Goal: Task Accomplishment & Management: Complete application form

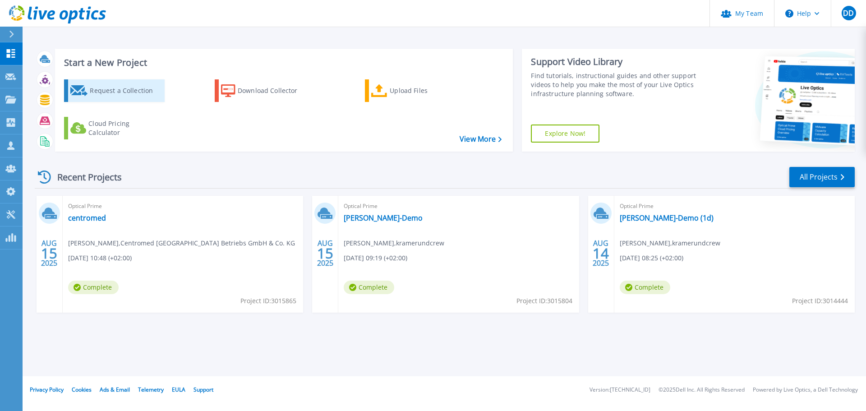
click at [130, 91] on div "Request a Collection" at bounding box center [126, 91] width 72 height 18
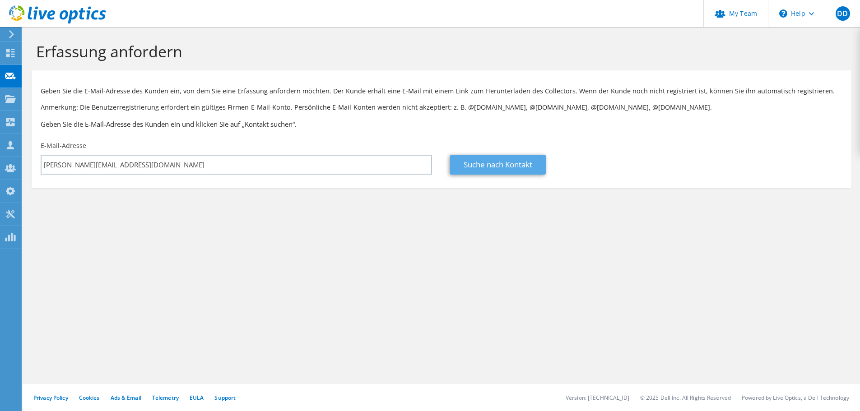
type input "david.danzer@dellentechnik.net"
click at [486, 167] on link "Suche nach Kontakt" at bounding box center [498, 165] width 96 height 20
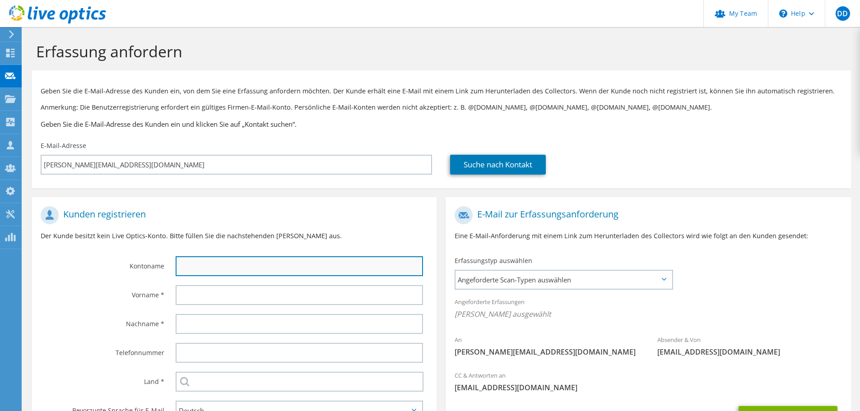
click at [223, 265] on input "text" at bounding box center [299, 266] width 247 height 20
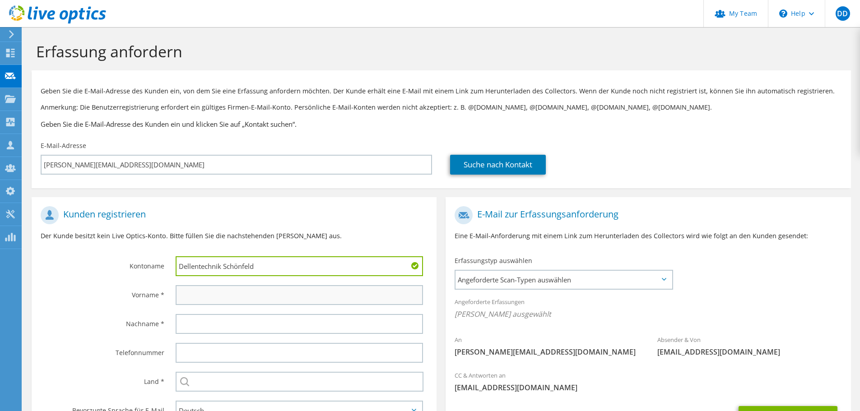
type input "Dellentechnik Schönfeld"
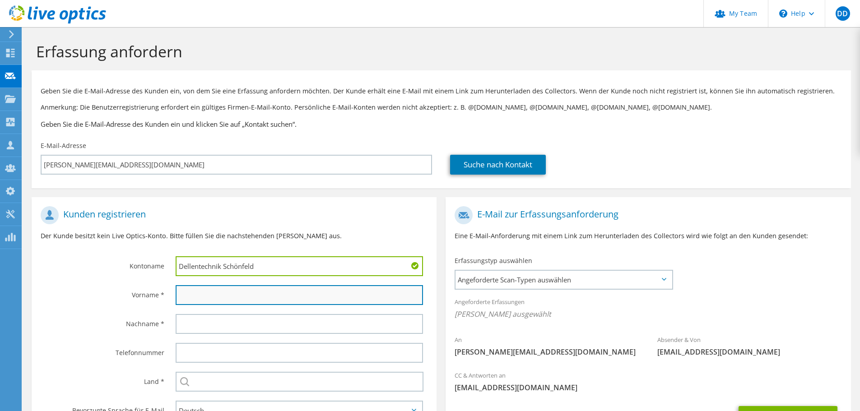
click at [227, 295] on input "text" at bounding box center [299, 295] width 247 height 20
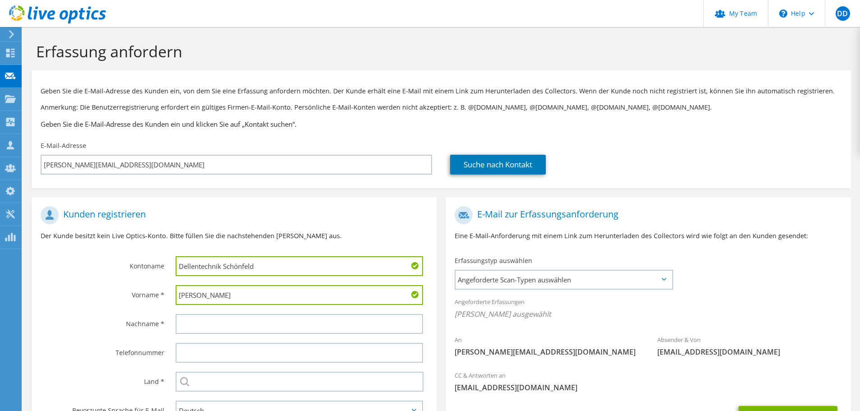
type input "David"
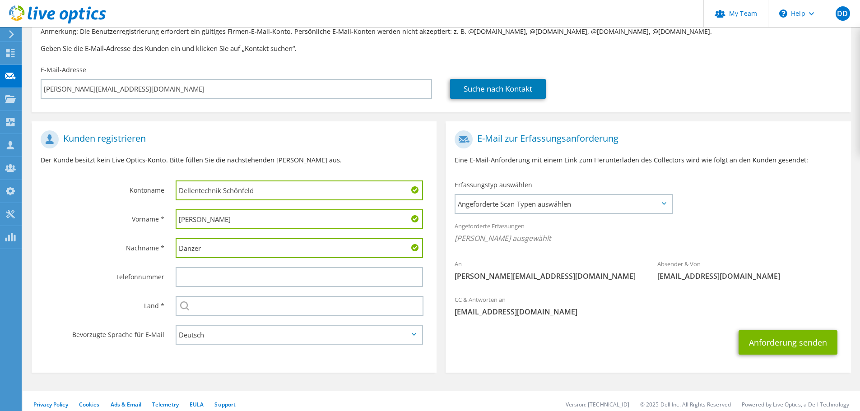
scroll to position [83, 0]
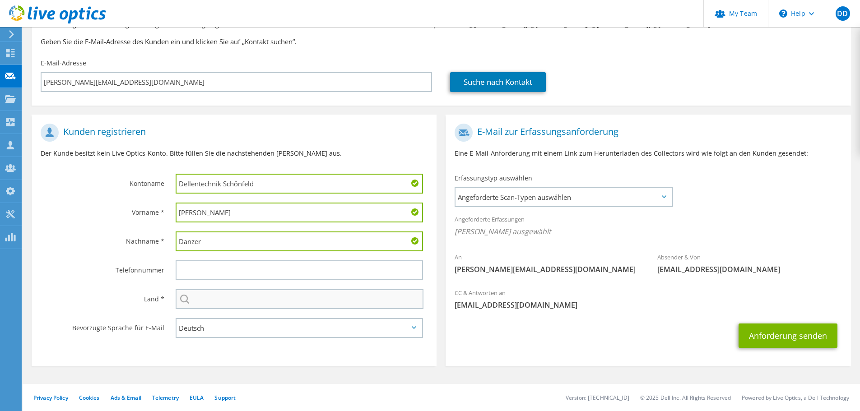
type input "Danzer"
click at [217, 302] on input "text" at bounding box center [300, 299] width 248 height 20
click at [236, 297] on input "text" at bounding box center [300, 299] width 248 height 20
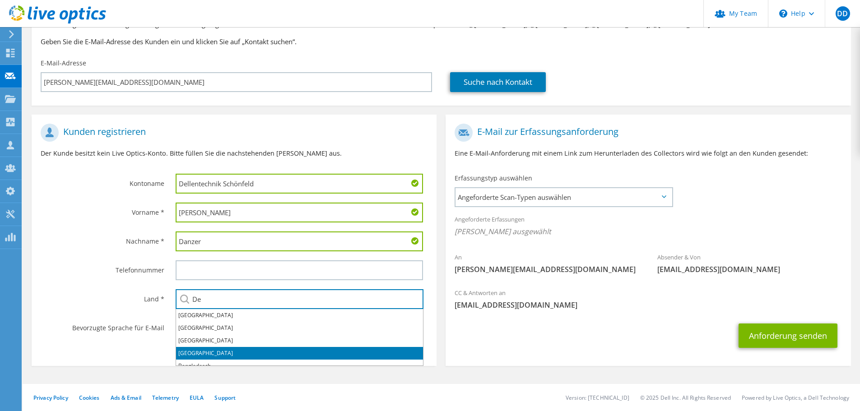
click at [197, 351] on li "Deutschland" at bounding box center [299, 353] width 247 height 13
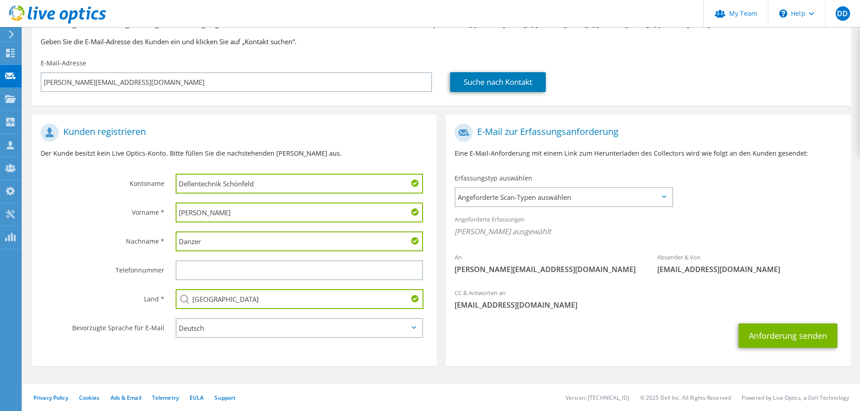
type input "Deutschland"
click at [103, 284] on div "Telefonnummer" at bounding box center [99, 270] width 135 height 28
click at [582, 196] on span "Angeforderte Scan-Typen auswählen" at bounding box center [563, 197] width 216 height 18
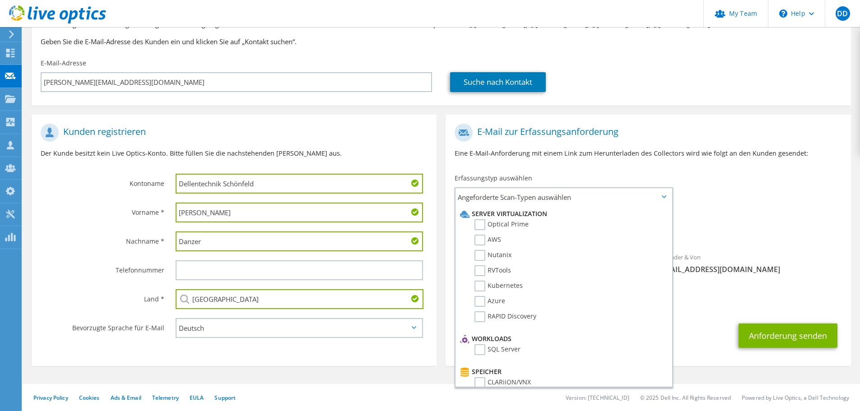
click at [716, 189] on div "An david.danzer@dellentechnik.net Absender & Von liveoptics@liveoptics.com" at bounding box center [647, 201] width 405 height 164
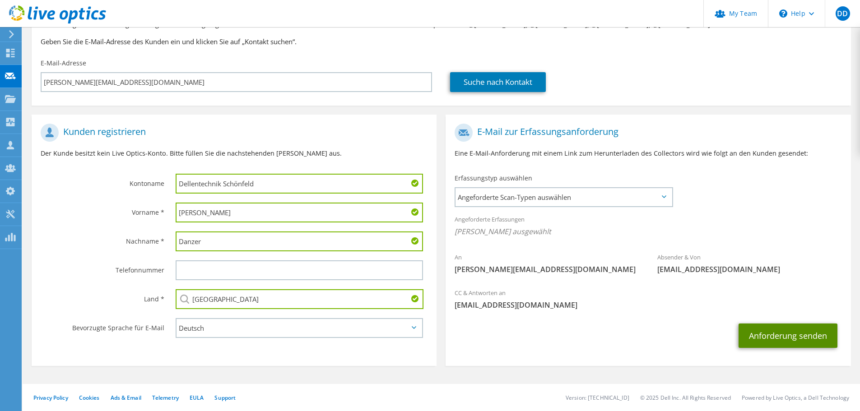
click at [774, 331] on button "Anforderung senden" at bounding box center [787, 336] width 99 height 24
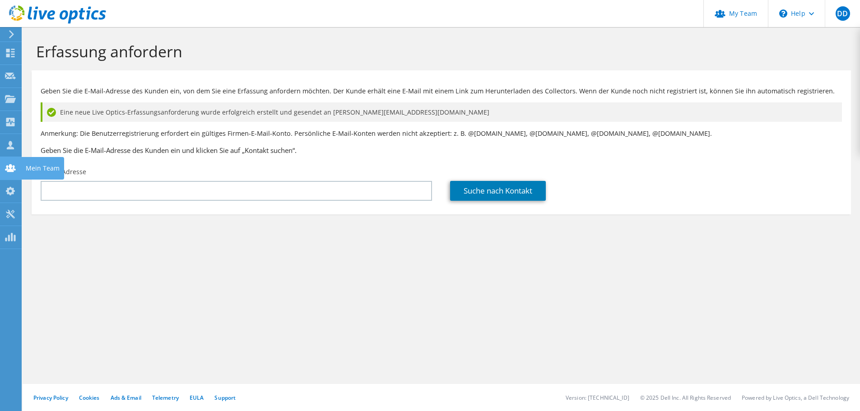
click at [12, 164] on icon at bounding box center [10, 168] width 11 height 9
click at [12, 146] on icon at bounding box center [10, 145] width 11 height 9
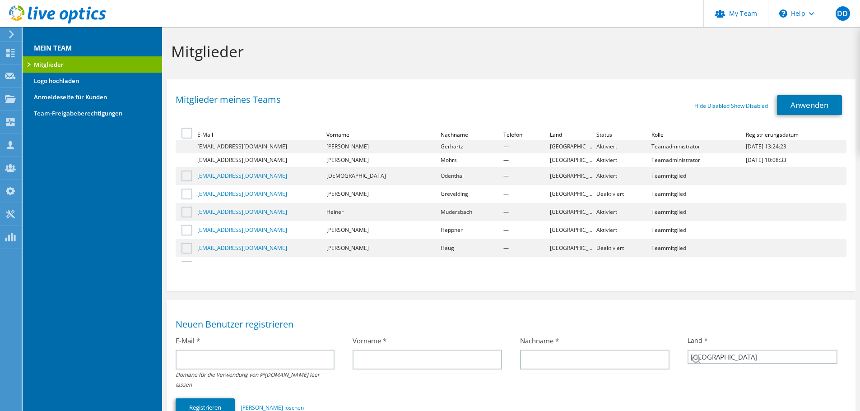
select select "56"
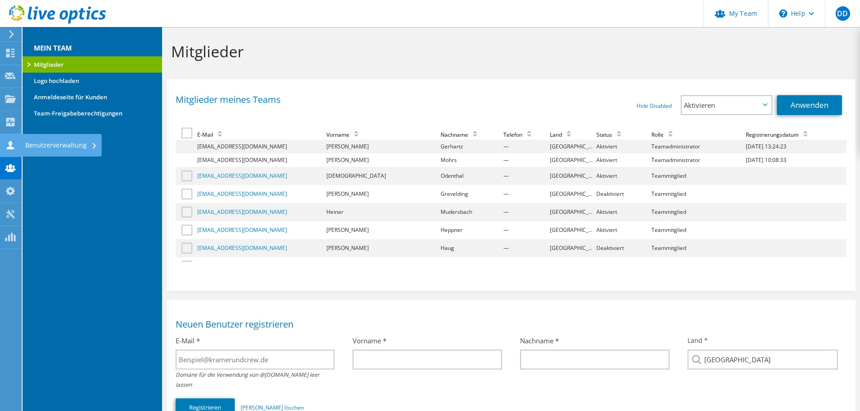
click at [9, 141] on icon at bounding box center [10, 145] width 11 height 9
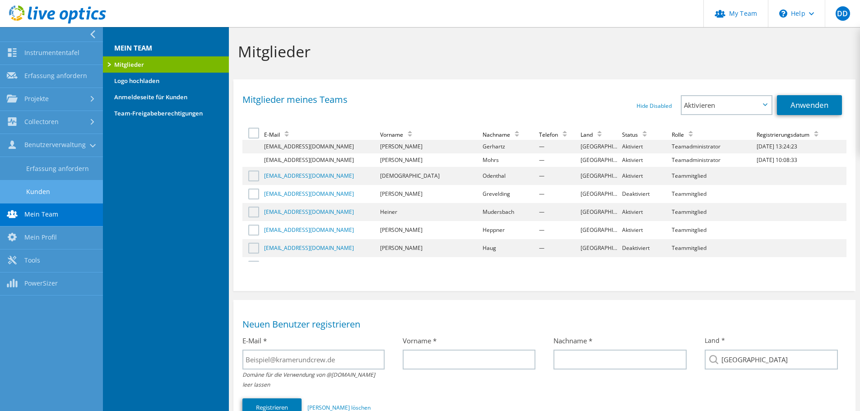
click at [42, 182] on link "Kunden" at bounding box center [51, 191] width 103 height 23
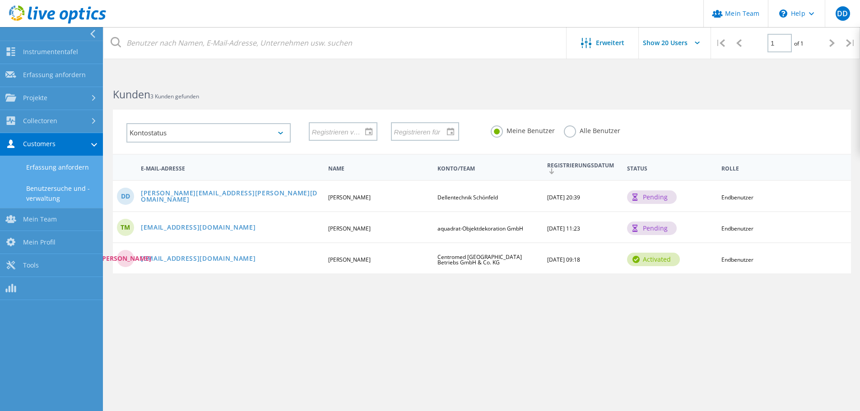
click at [48, 172] on link "Erfassung anfordern" at bounding box center [51, 167] width 103 height 23
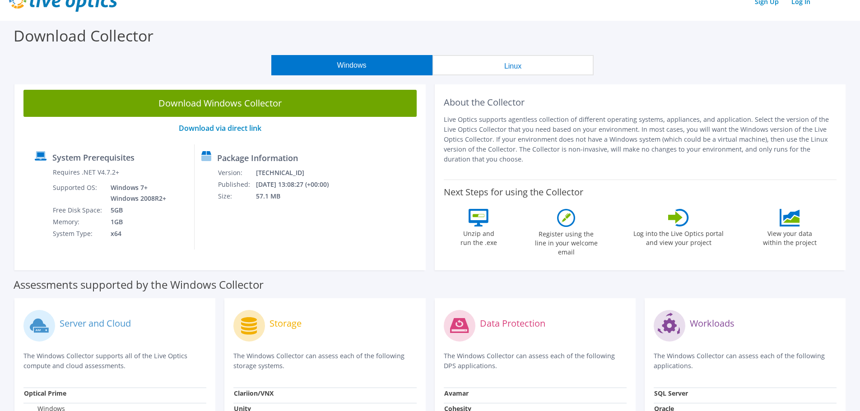
scroll to position [90, 0]
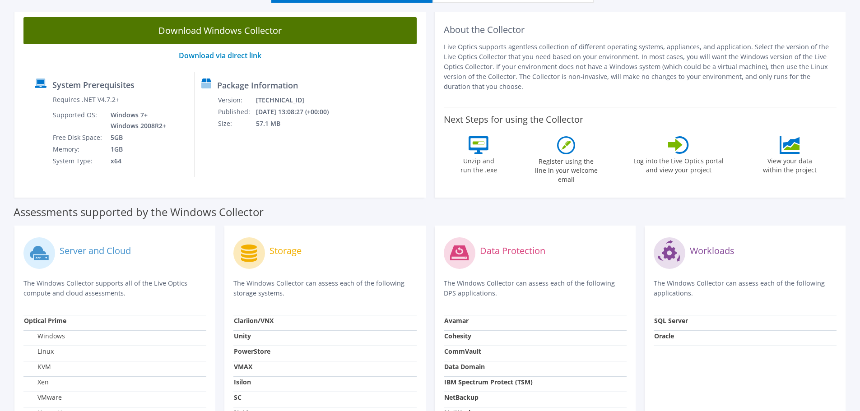
click at [239, 36] on link "Download Windows Collector" at bounding box center [219, 30] width 393 height 27
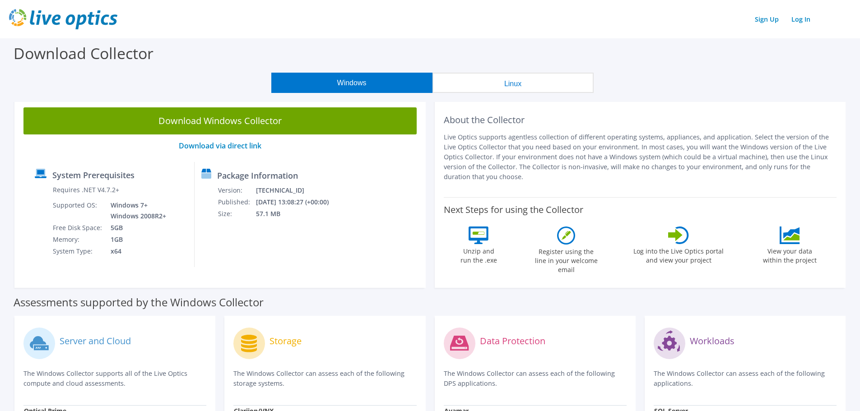
click at [564, 237] on icon at bounding box center [565, 235] width 9 height 9
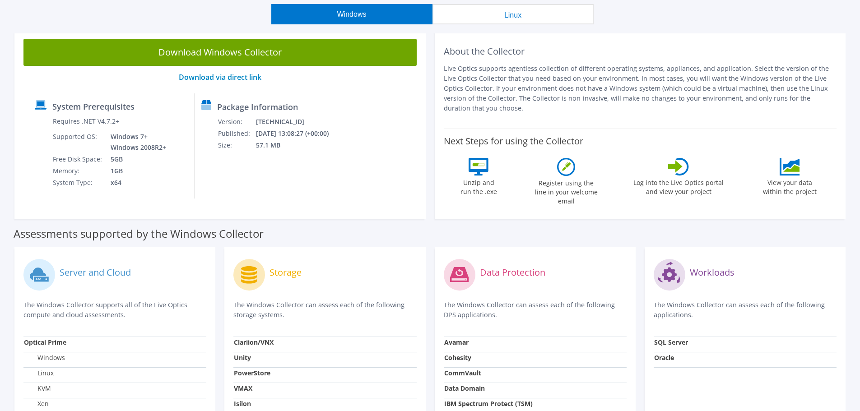
scroll to position [135, 0]
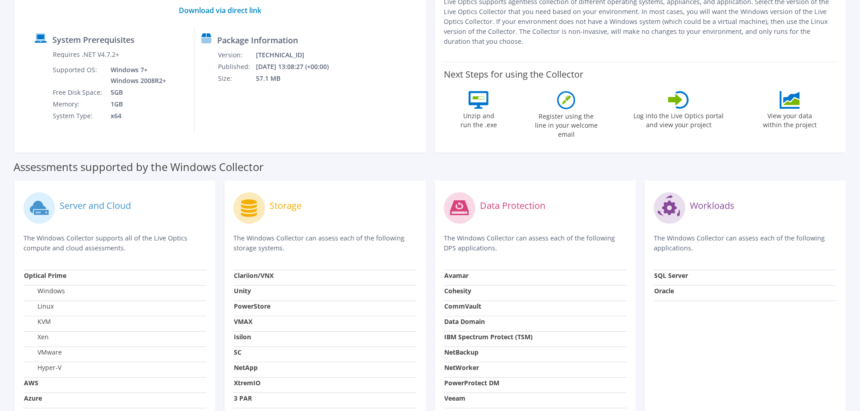
click at [582, 121] on label "Register using the line in your welcome email" at bounding box center [566, 124] width 68 height 30
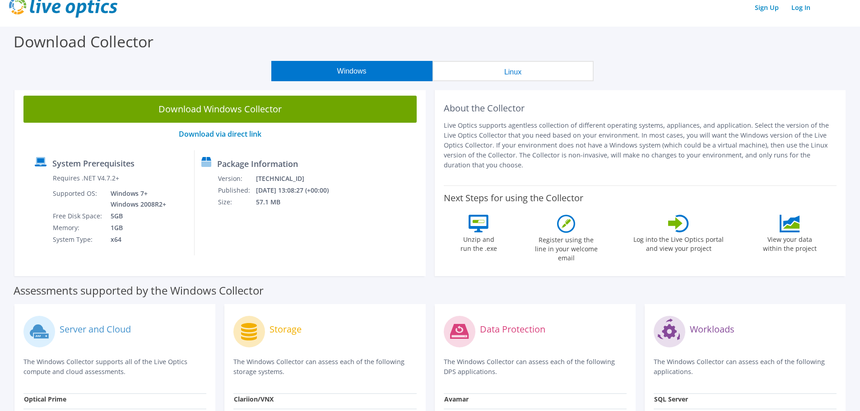
scroll to position [0, 0]
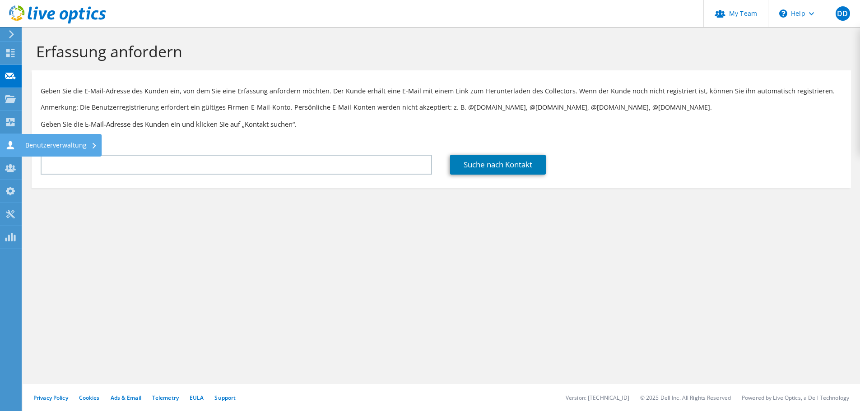
drag, startPoint x: 0, startPoint y: 0, endPoint x: 9, endPoint y: 150, distance: 150.1
click at [9, 150] on div at bounding box center [10, 146] width 11 height 10
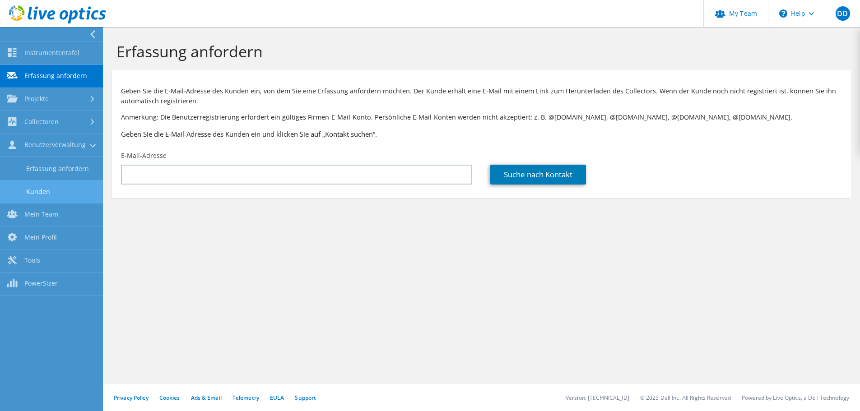
click at [39, 188] on link "Kunden" at bounding box center [51, 191] width 103 height 23
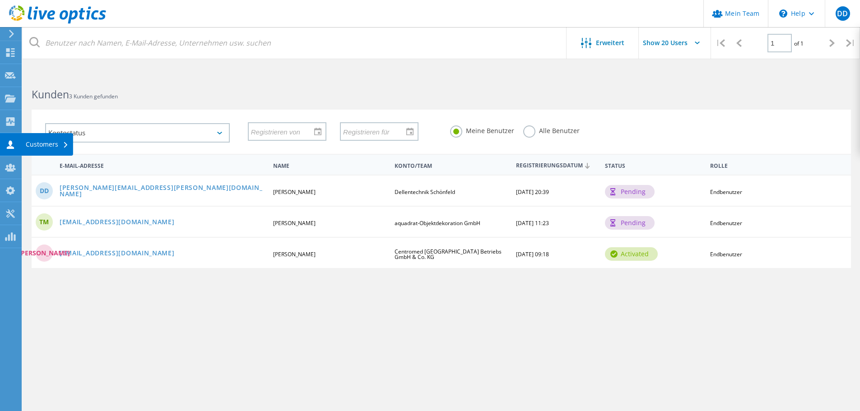
click at [24, 146] on div "Customers" at bounding box center [47, 144] width 52 height 23
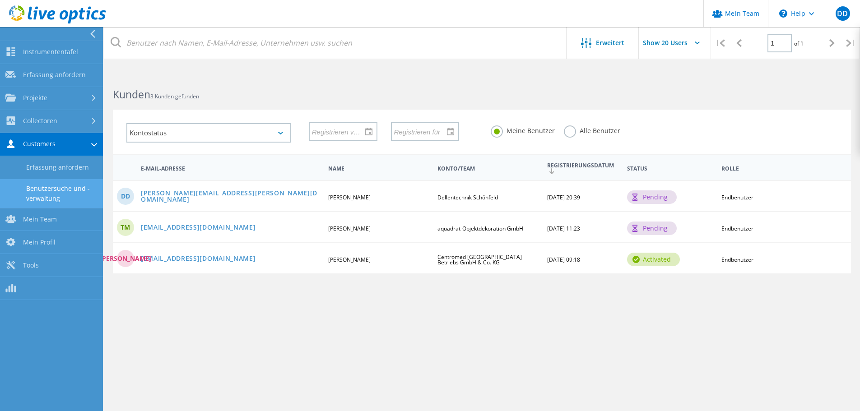
click at [42, 196] on link "Benutzersuche und -verwaltung" at bounding box center [51, 193] width 103 height 29
click at [30, 116] on link "Collectoren" at bounding box center [51, 121] width 103 height 23
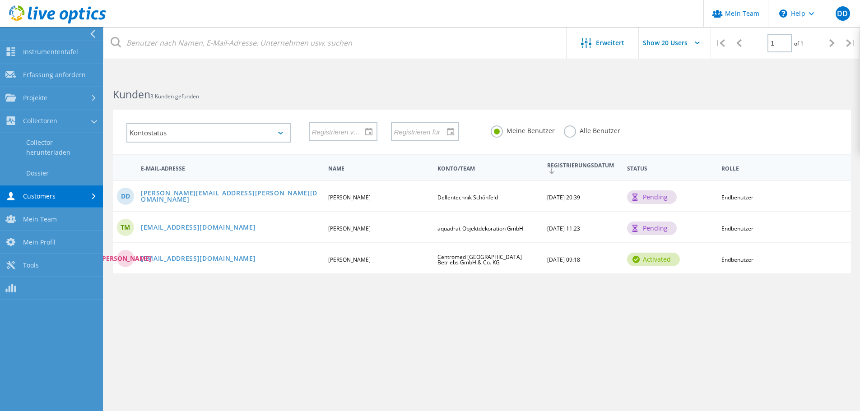
click at [37, 199] on link "Customers" at bounding box center [51, 196] width 103 height 23
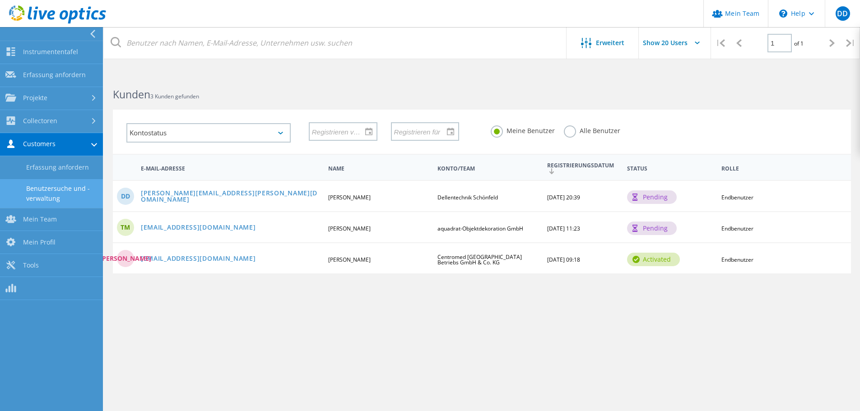
click at [37, 202] on link "Benutzersuche und -verwaltung" at bounding box center [51, 193] width 103 height 29
click at [33, 81] on link "Erfassung anfordern" at bounding box center [51, 75] width 103 height 23
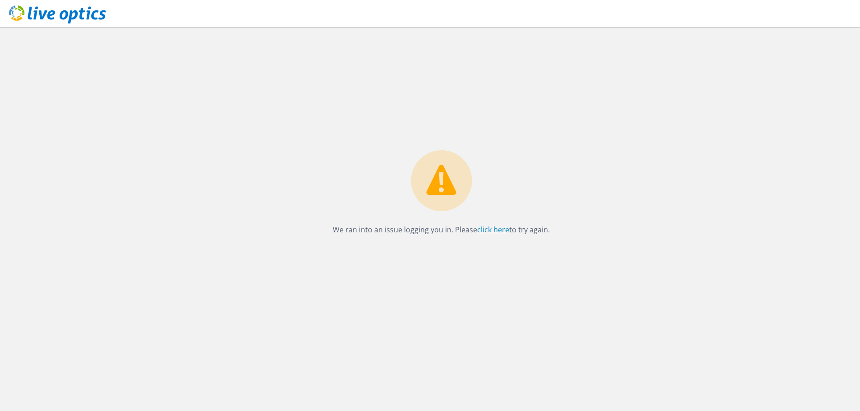
click at [492, 227] on link "click here" at bounding box center [493, 230] width 32 height 10
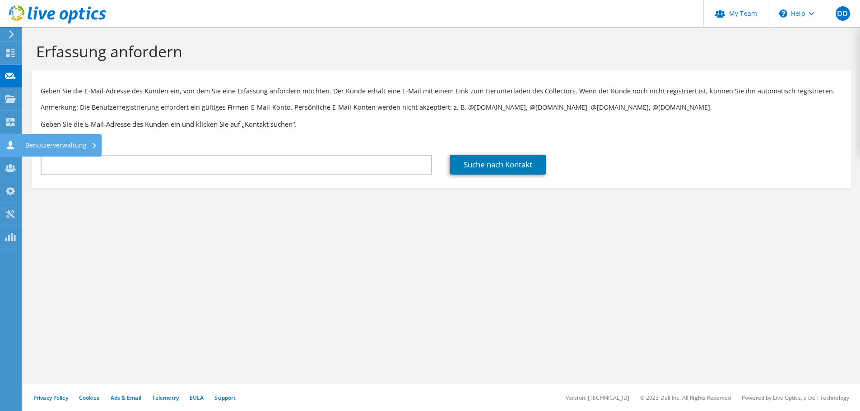
click at [6, 148] on icon at bounding box center [10, 145] width 11 height 9
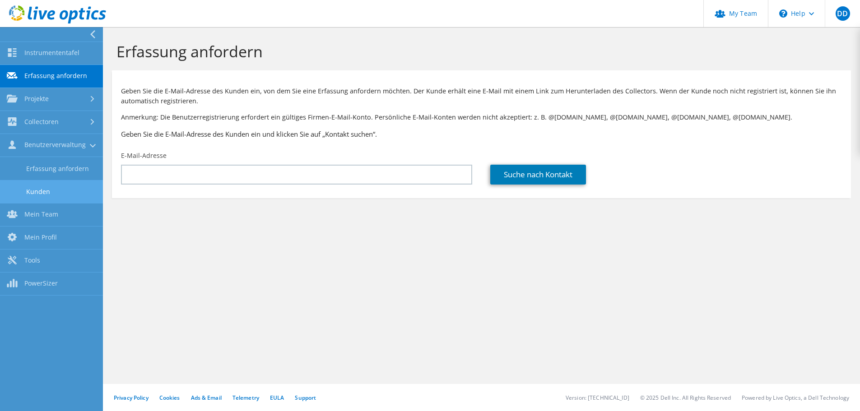
click at [38, 191] on link "Kunden" at bounding box center [51, 191] width 103 height 23
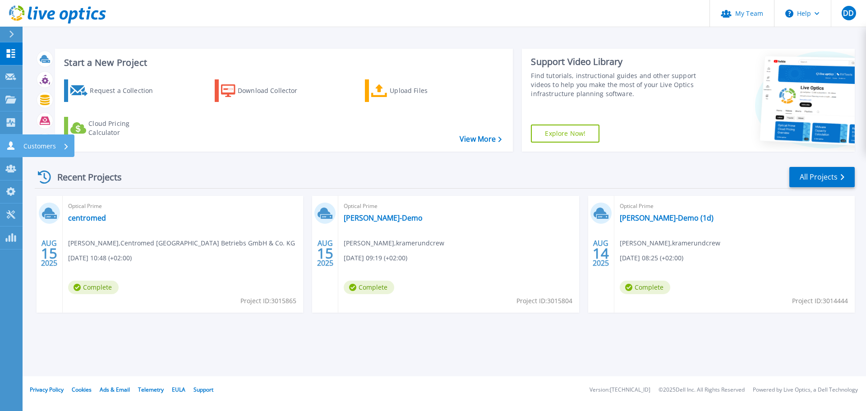
click at [7, 147] on icon at bounding box center [10, 145] width 11 height 9
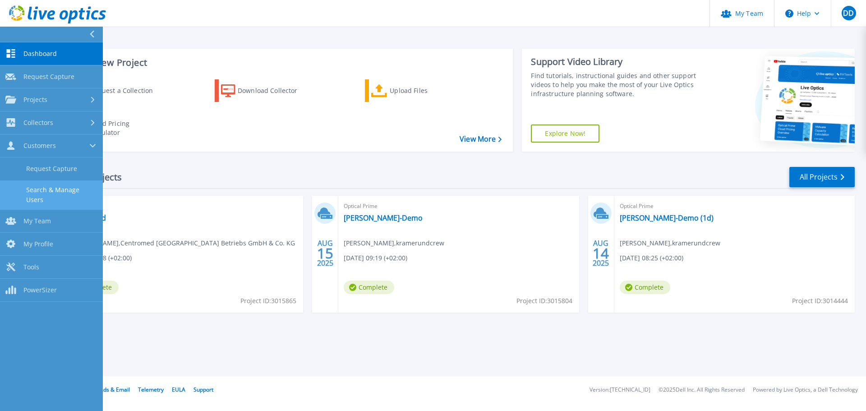
click at [38, 189] on link "Search & Manage Users" at bounding box center [51, 194] width 103 height 29
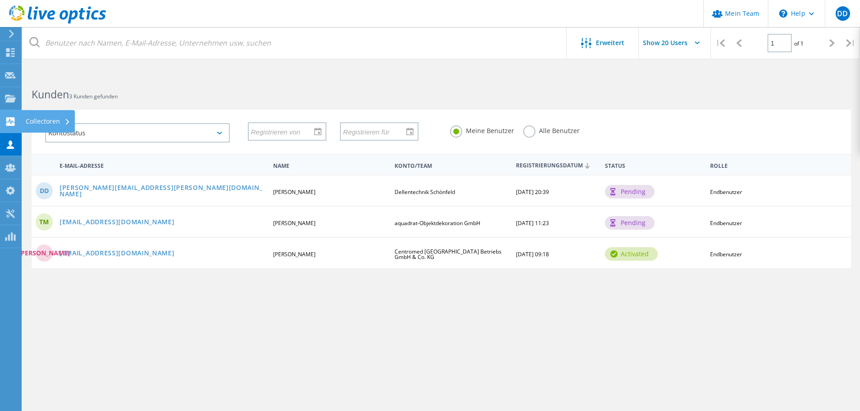
click at [10, 123] on use at bounding box center [10, 121] width 9 height 9
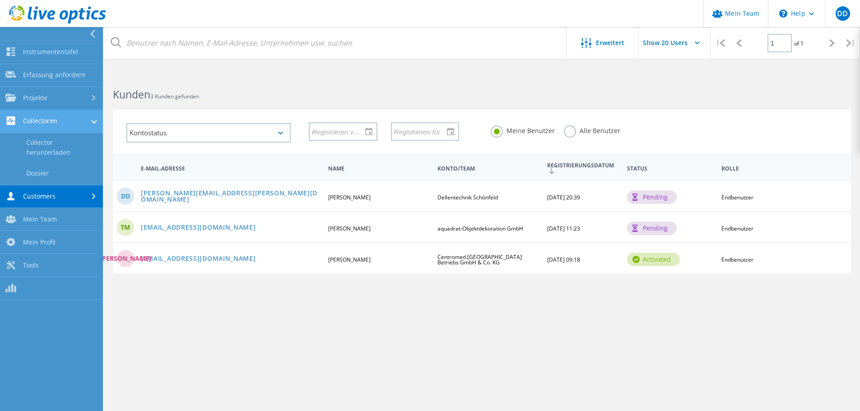
click at [37, 123] on link "Collectoren" at bounding box center [51, 121] width 103 height 23
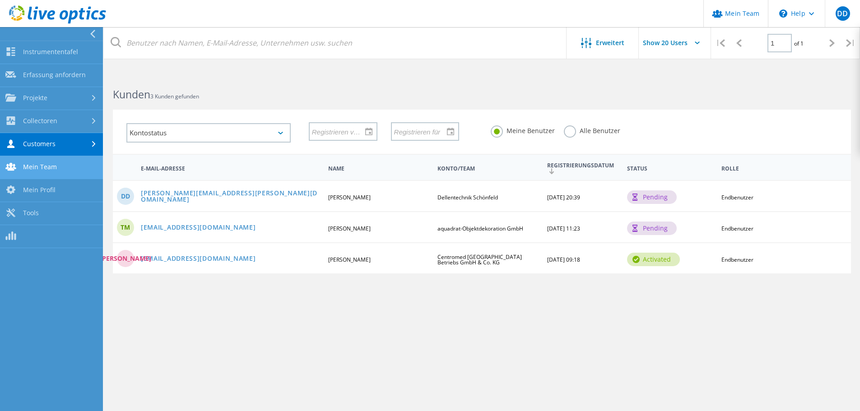
click at [39, 170] on link "Mein Team" at bounding box center [51, 167] width 103 height 23
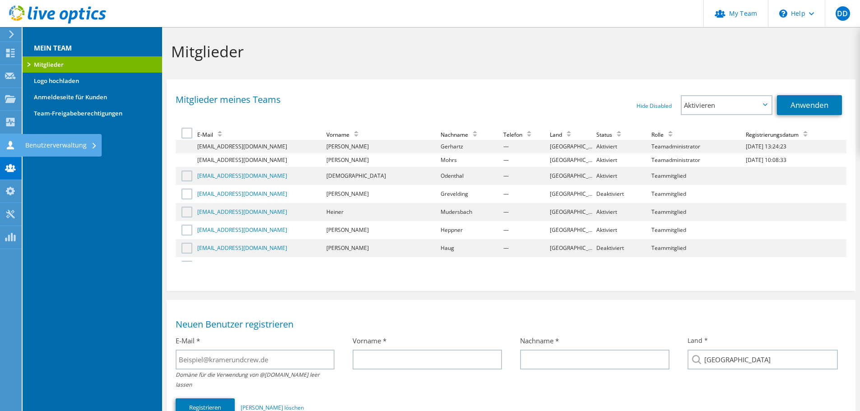
click at [14, 144] on icon at bounding box center [10, 145] width 11 height 9
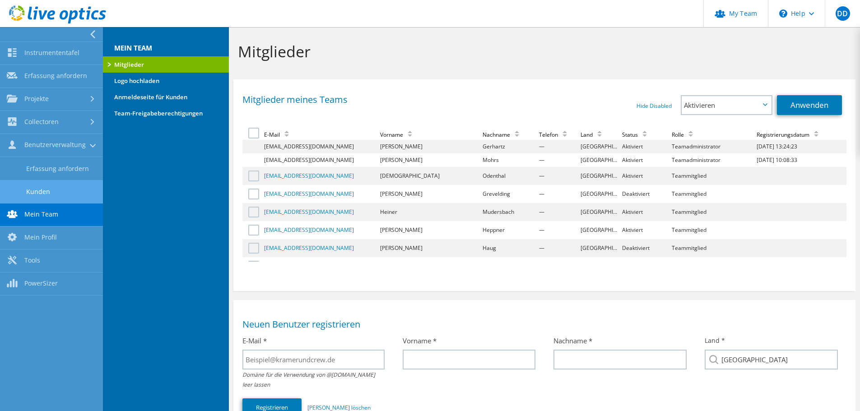
click at [37, 186] on link "Kunden" at bounding box center [51, 191] width 103 height 23
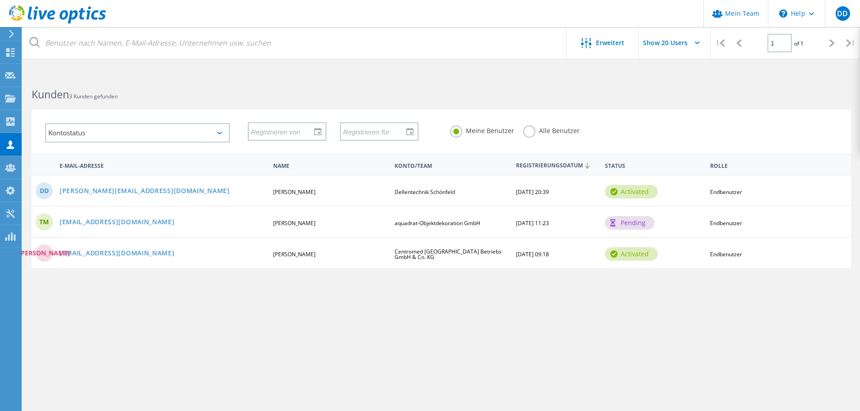
drag, startPoint x: 582, startPoint y: 189, endPoint x: 234, endPoint y: 189, distance: 348.3
click at [234, 189] on div "DD [PERSON_NAME][EMAIL_ADDRESS][PERSON_NAME][DOMAIN_NAME] [PERSON_NAME] Dellent…" at bounding box center [441, 190] width 819 height 31
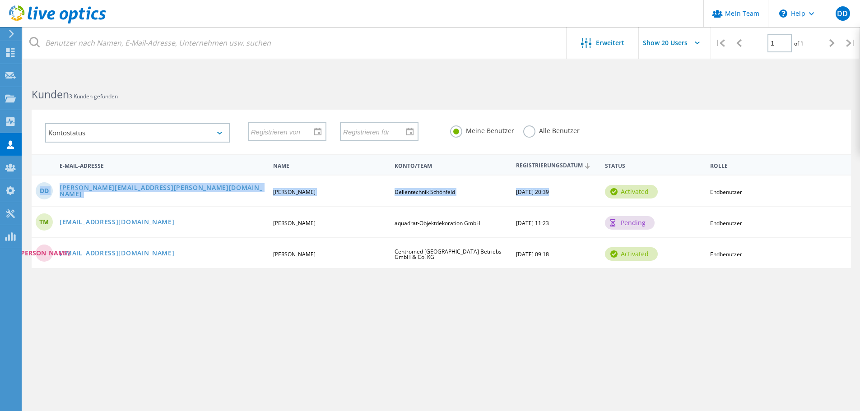
drag, startPoint x: 687, startPoint y: 188, endPoint x: 51, endPoint y: 194, distance: 636.2
click at [51, 194] on div "DD [PERSON_NAME][EMAIL_ADDRESS][PERSON_NAME][DOMAIN_NAME] [PERSON_NAME] Dellent…" at bounding box center [441, 190] width 819 height 31
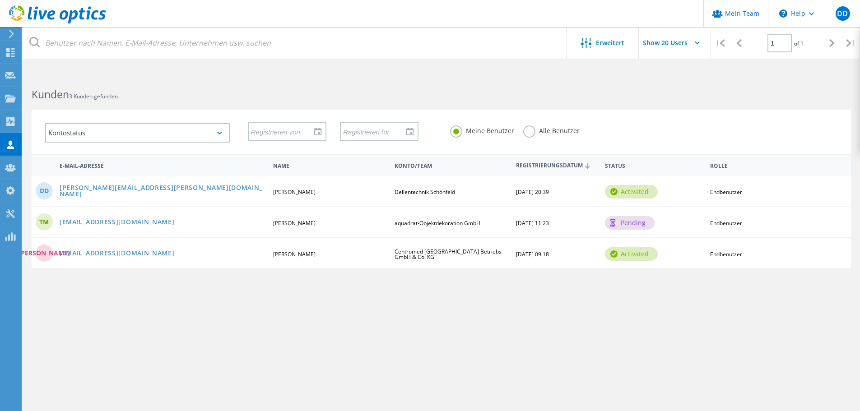
click at [525, 128] on label "Alle Benutzer" at bounding box center [551, 129] width 56 height 9
click at [0, 0] on input "Alle Benutzer" at bounding box center [0, 0] width 0 height 0
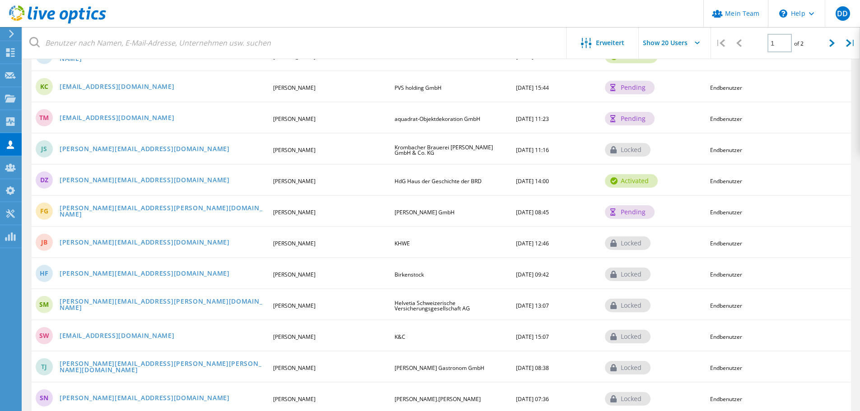
scroll to position [90, 0]
